Goal: Check status: Check status

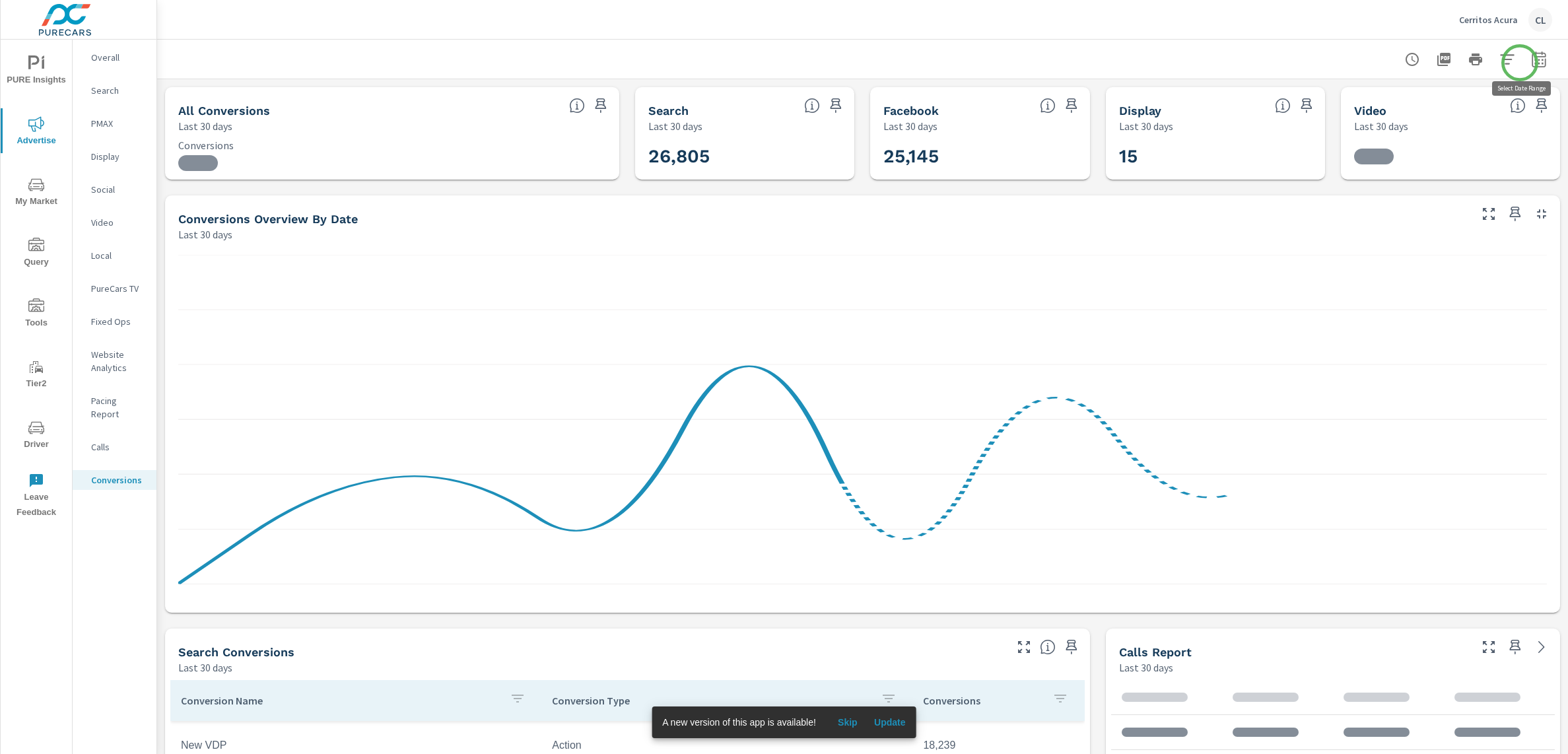
click at [1531, 63] on icon "button" at bounding box center [1538, 59] width 14 height 16
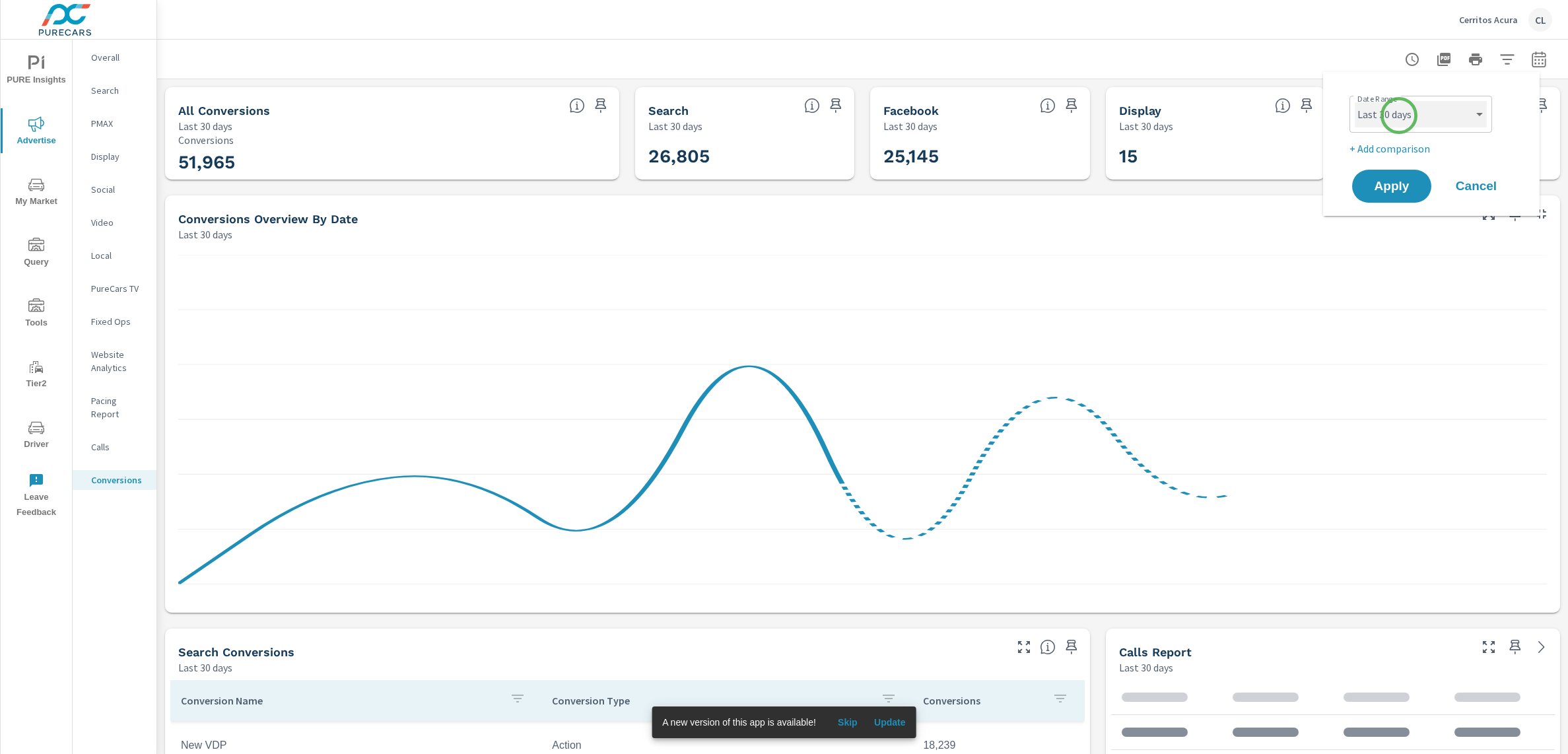
click at [1398, 110] on select "Custom [DATE] Last week Last 7 days Last 14 days Last 30 days Last 45 days Last…" at bounding box center [1420, 114] width 132 height 26
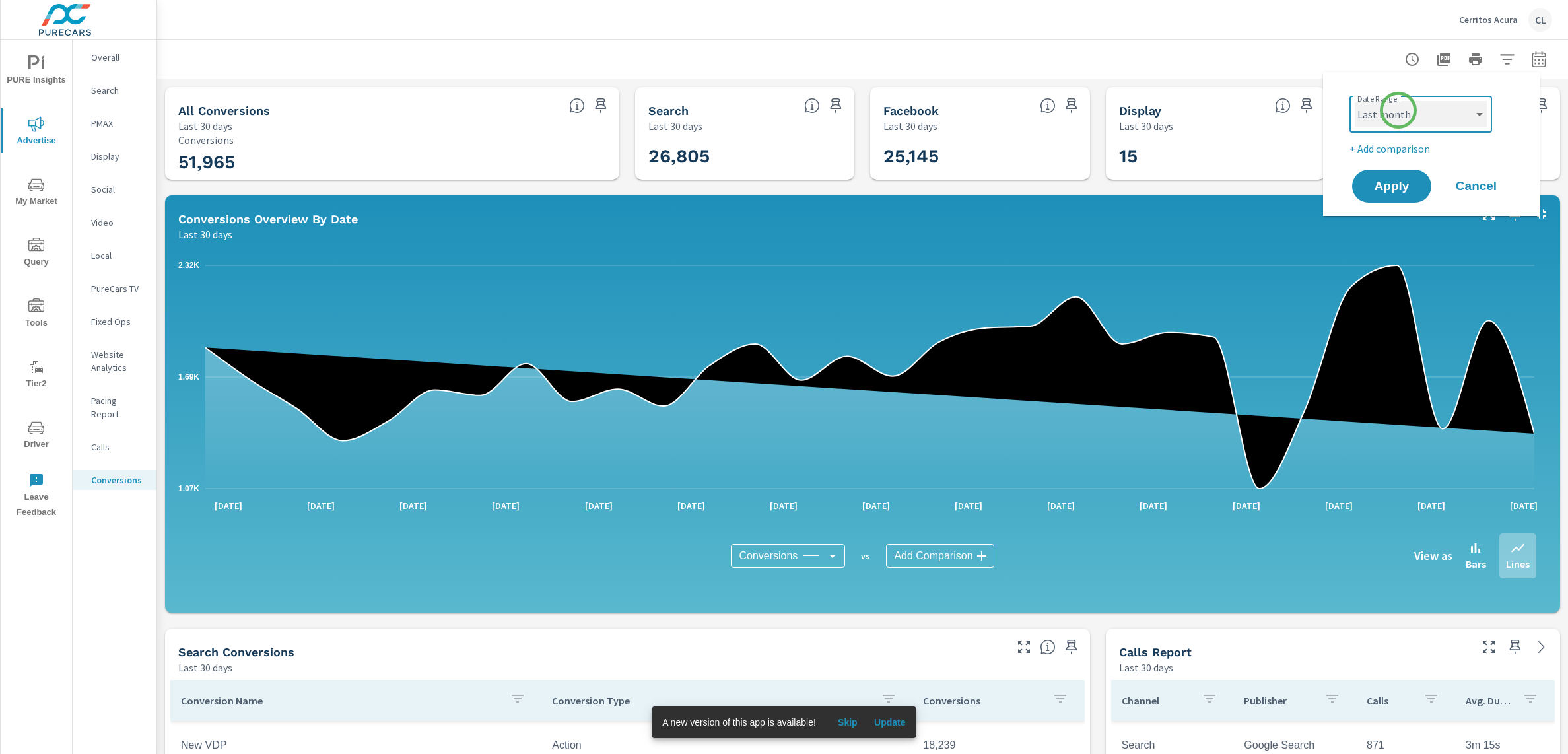
click at [1354, 101] on select "Custom [DATE] Last week Last 7 days Last 14 days Last 30 days Last 45 days Last…" at bounding box center [1420, 114] width 132 height 26
select select "Last month"
click at [1389, 149] on p "+ Add comparison" at bounding box center [1433, 149] width 169 height 16
select select "Previous period"
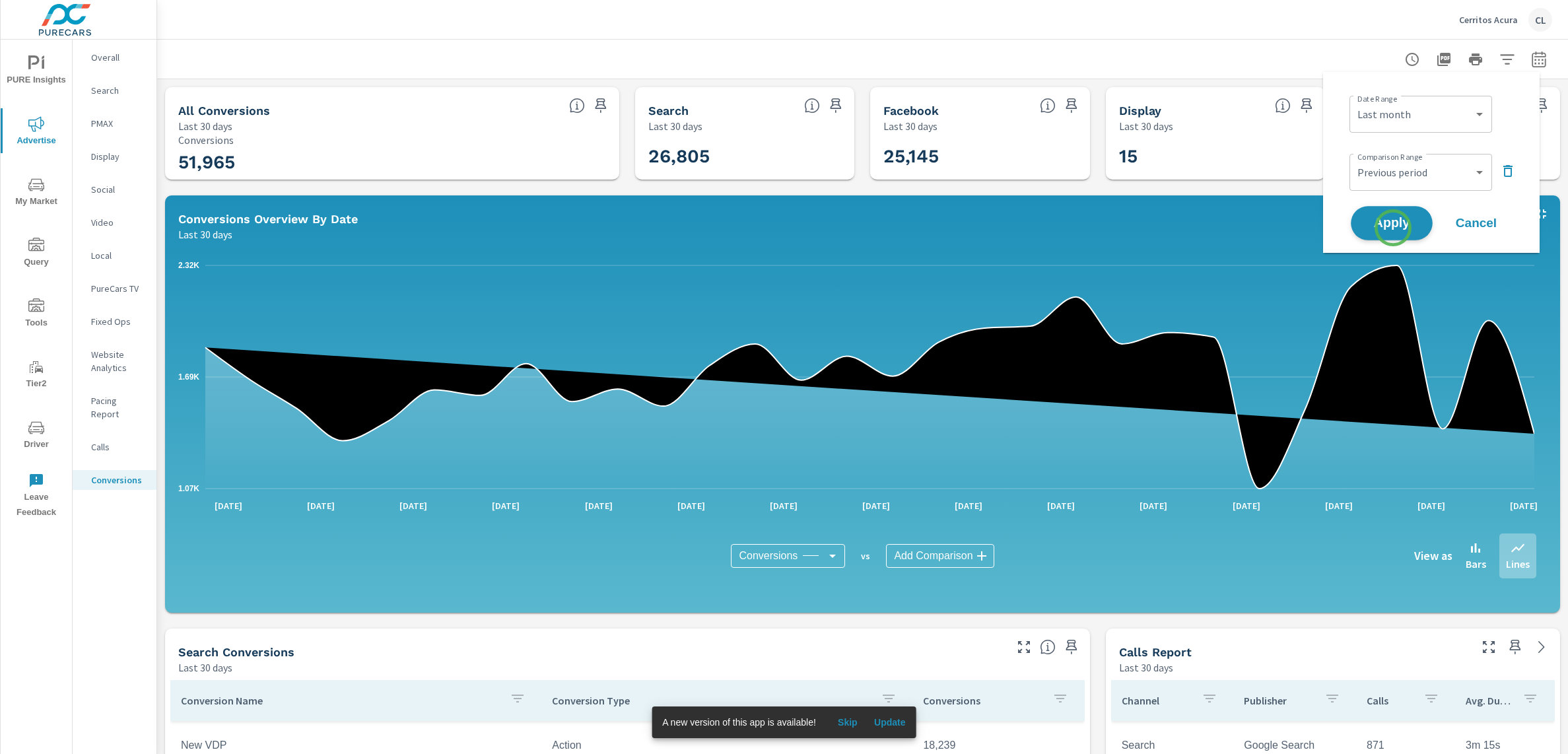
click at [1392, 230] on button "Apply" at bounding box center [1392, 222] width 82 height 34
